Goal: Contribute content

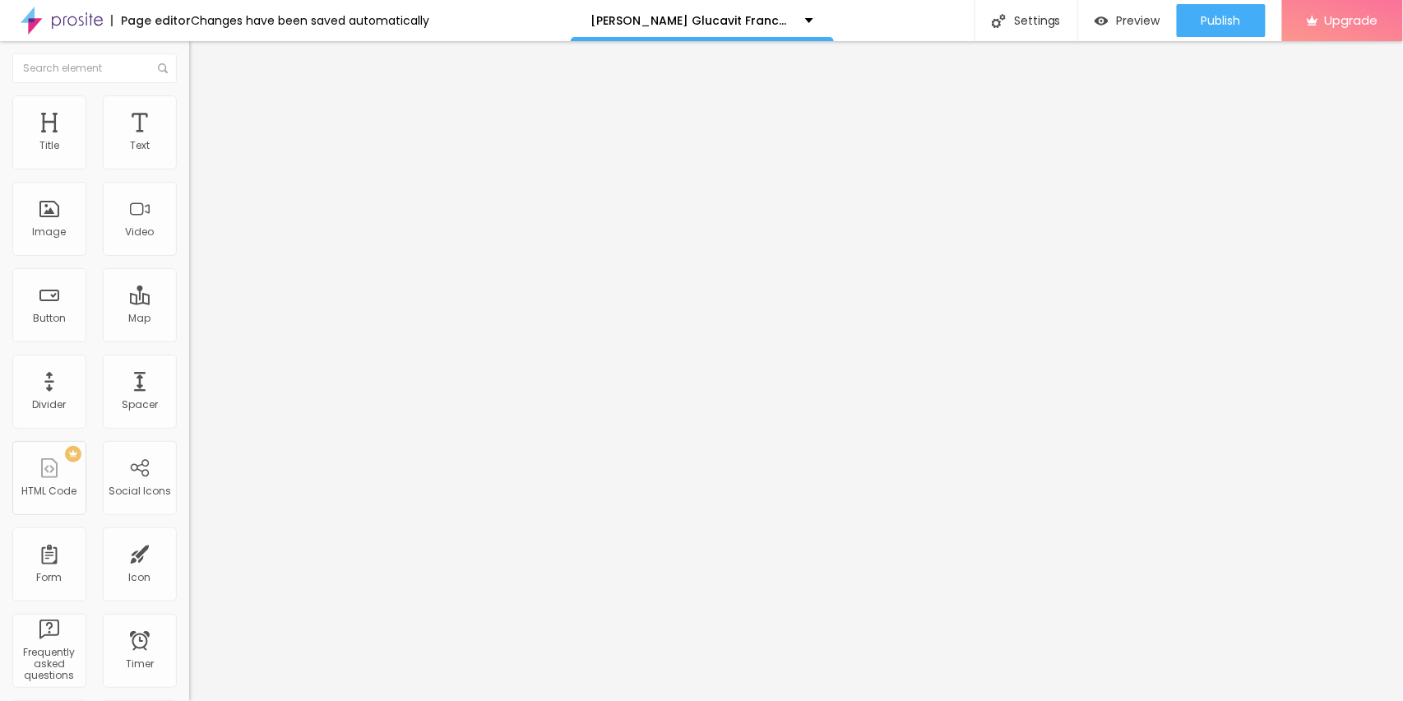
click at [189, 155] on input "entre em contato" at bounding box center [287, 146] width 197 height 16
paste input "░▒▓█► ✅ : DANS LA BOUTEILLE ◄█▓▒░"
type input "░▒▓█► ✅ : DANS LA BOUTEILLE ◄█▓▒░"
click at [189, 339] on input "https://" at bounding box center [287, 330] width 197 height 16
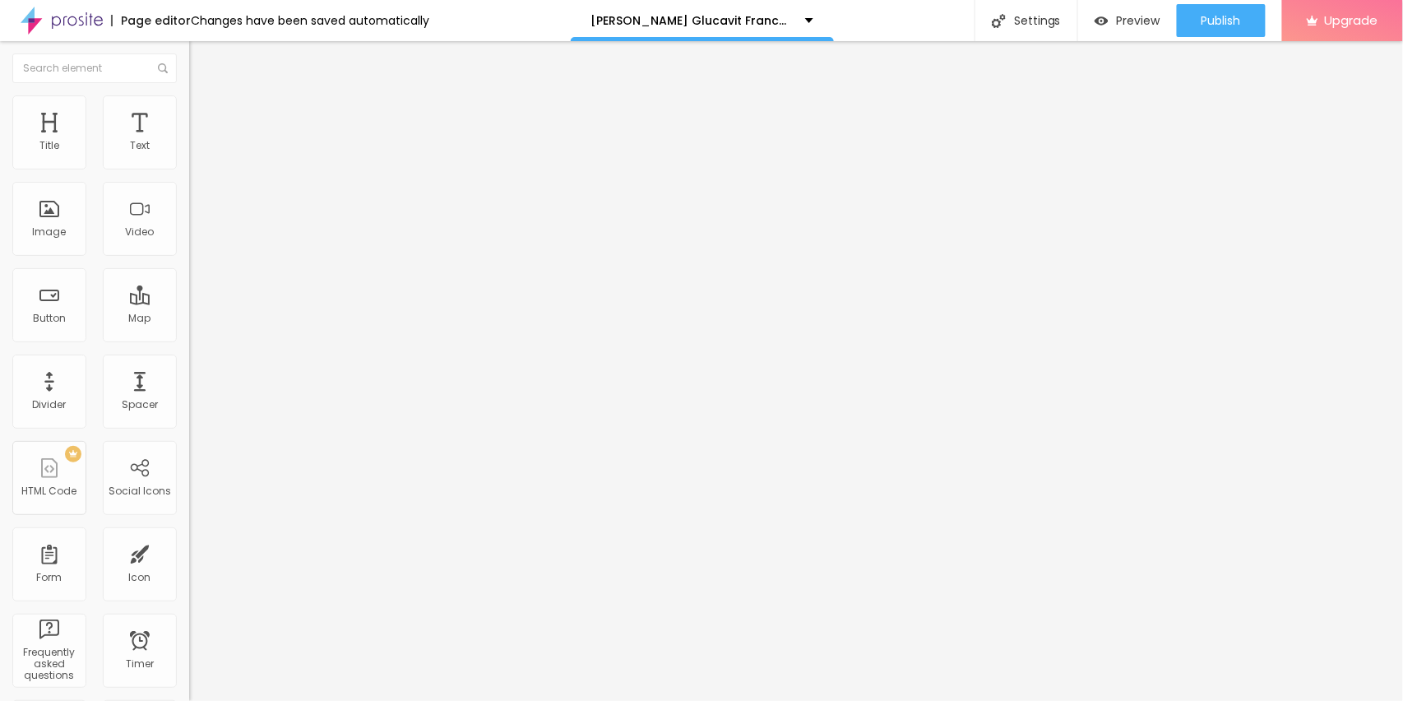
scroll to position [0, 0]
paste input "[DOMAIN_NAME][URL][PERSON_NAME]"
type input "[URL][DOMAIN_NAME][PERSON_NAME]"
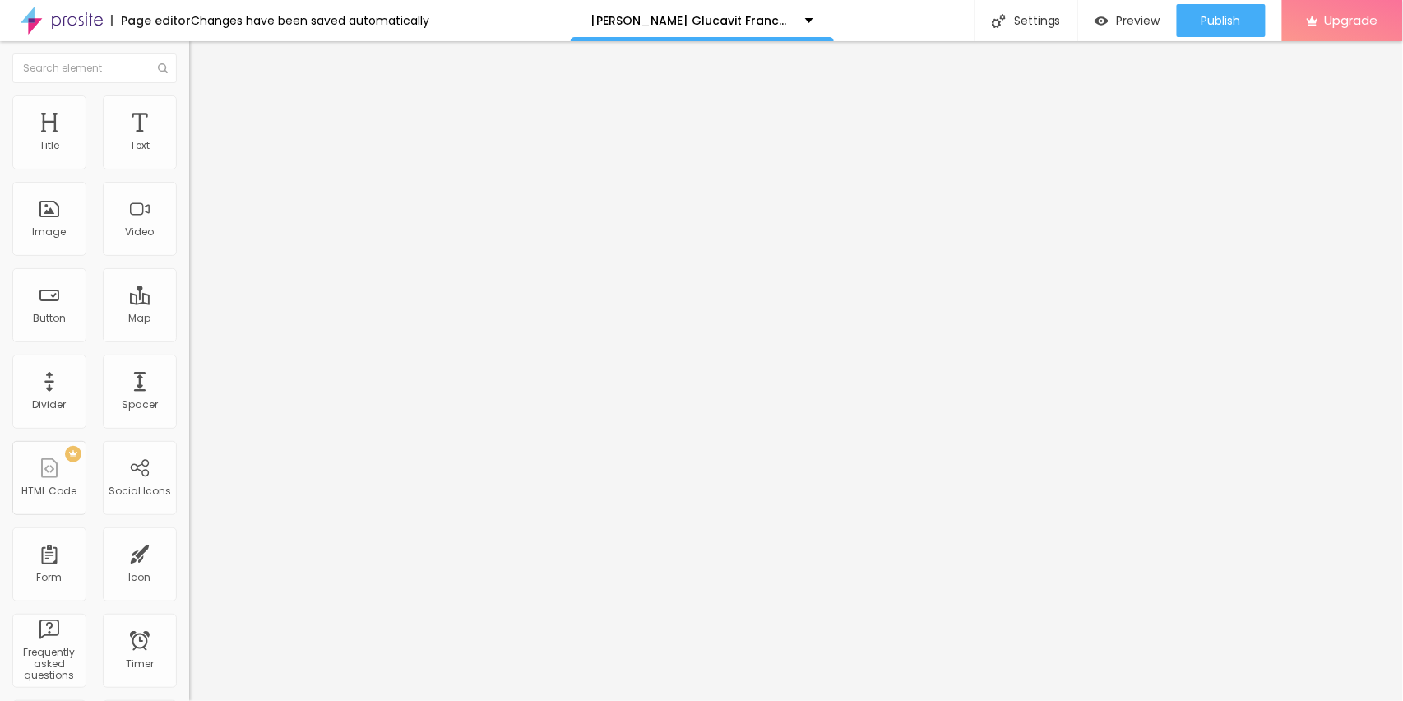
click at [189, 141] on span "Change image" at bounding box center [233, 134] width 88 height 14
click at [189, 337] on input "https://" at bounding box center [287, 329] width 197 height 16
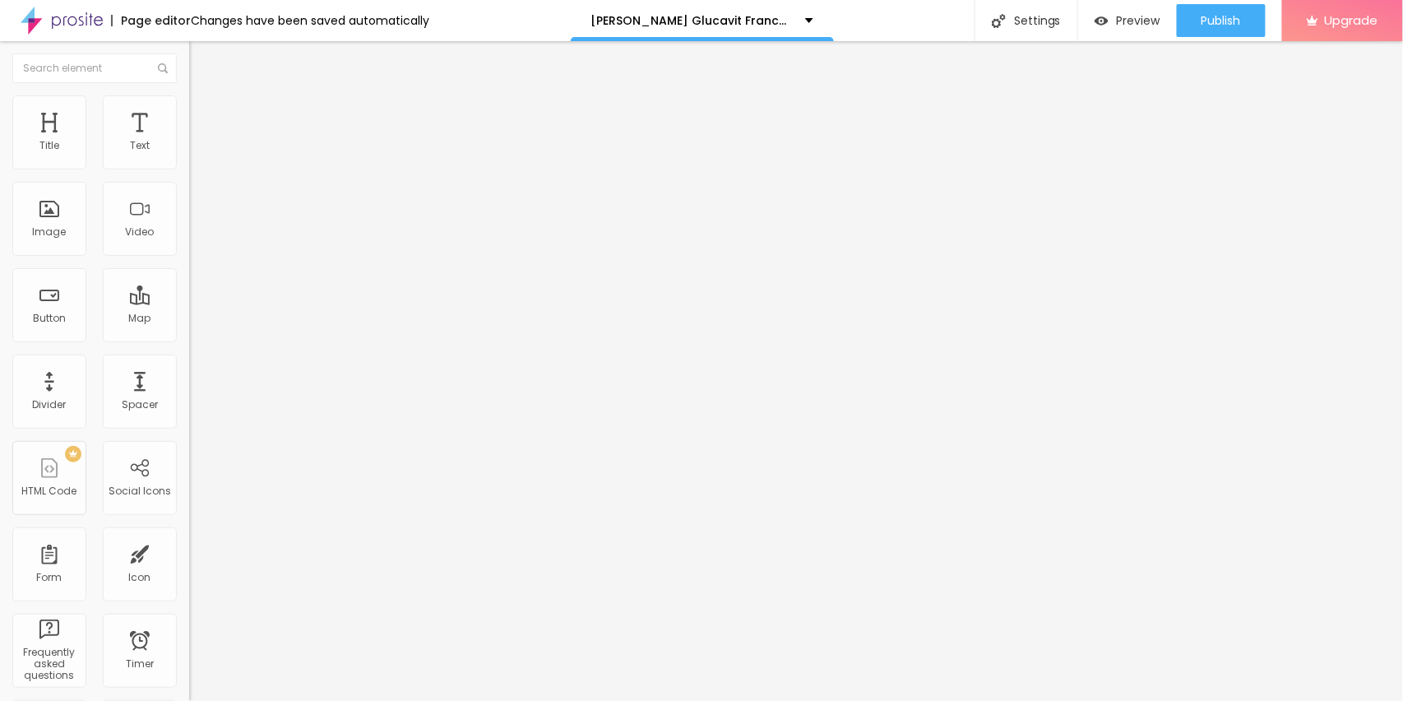
paste input "[DOMAIN_NAME][URL][PERSON_NAME]"
type input "[URL][DOMAIN_NAME][PERSON_NAME]"
click at [1224, 21] on span "Publish" at bounding box center [1221, 20] width 39 height 13
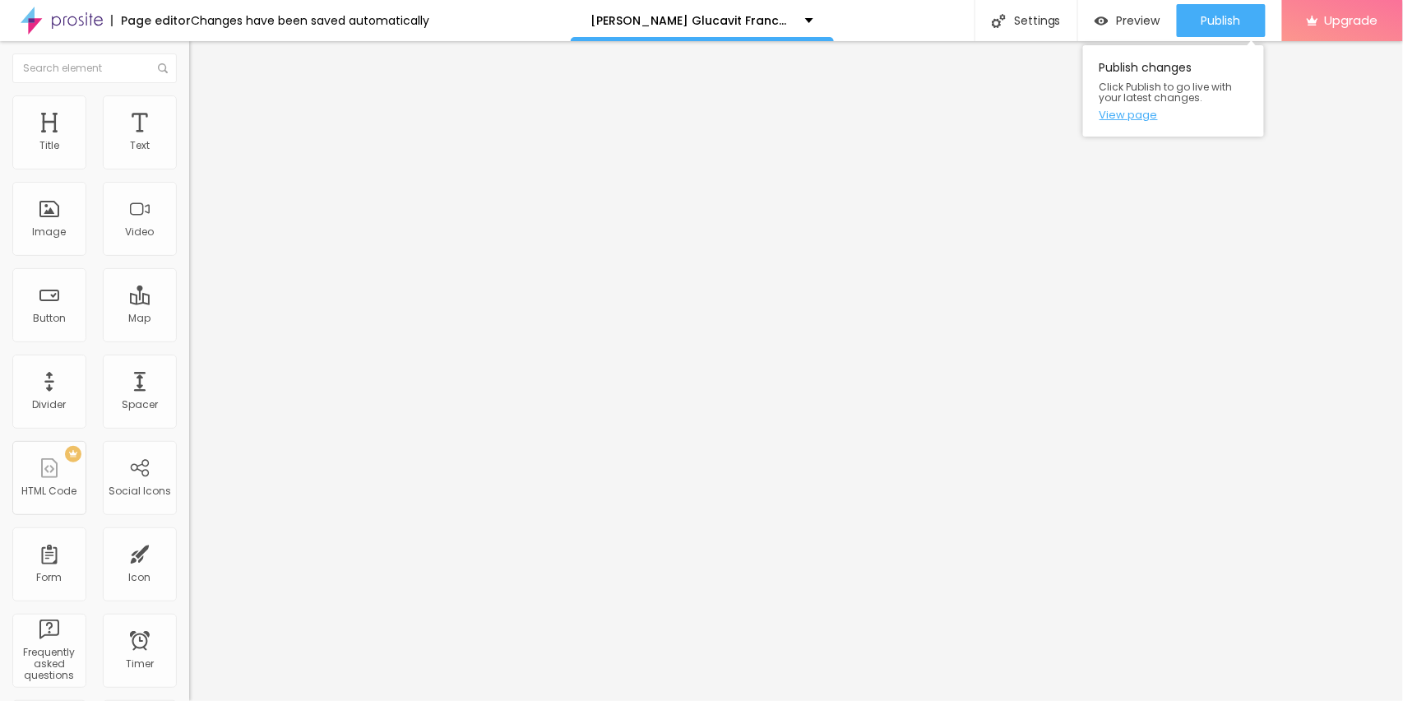
click at [1146, 115] on link "View page" at bounding box center [1174, 114] width 148 height 11
click at [1212, 15] on span "Publish" at bounding box center [1221, 20] width 39 height 13
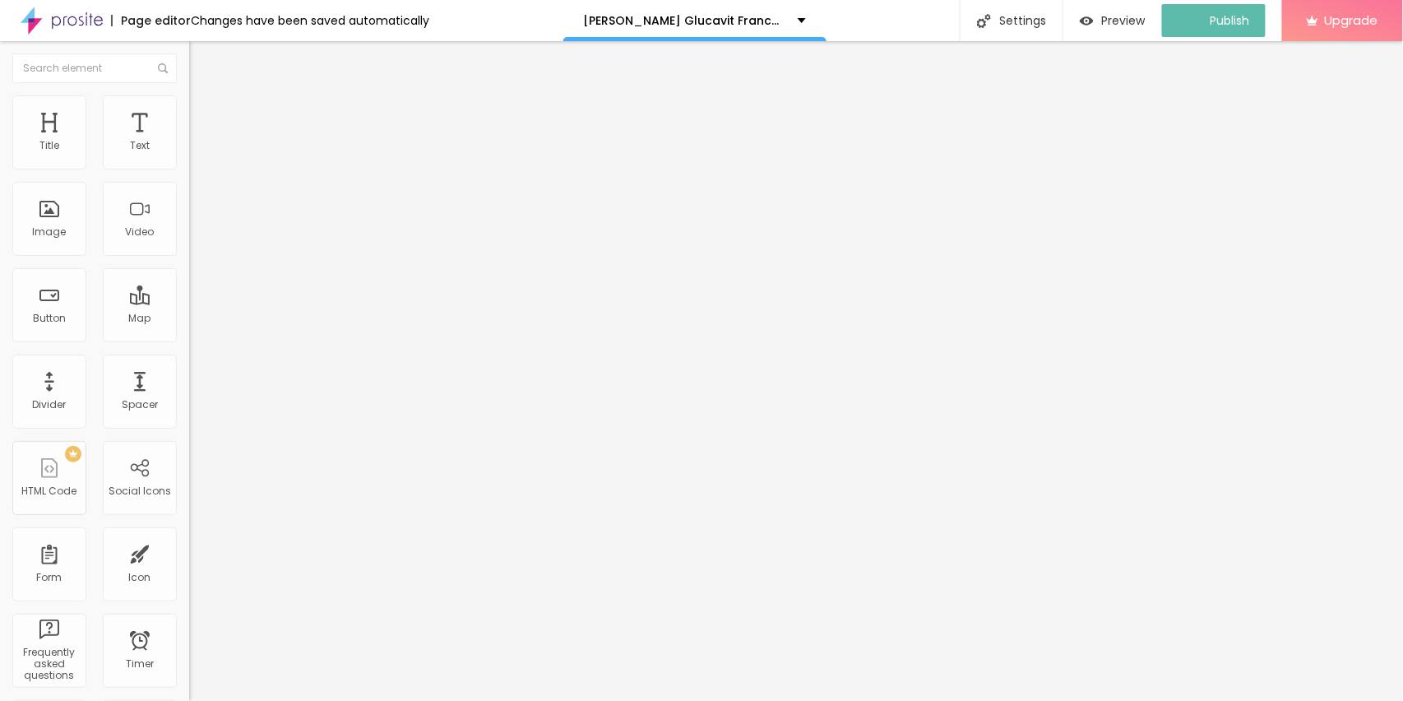
click at [79, 17] on img at bounding box center [62, 20] width 82 height 41
